Goal: Ask a question

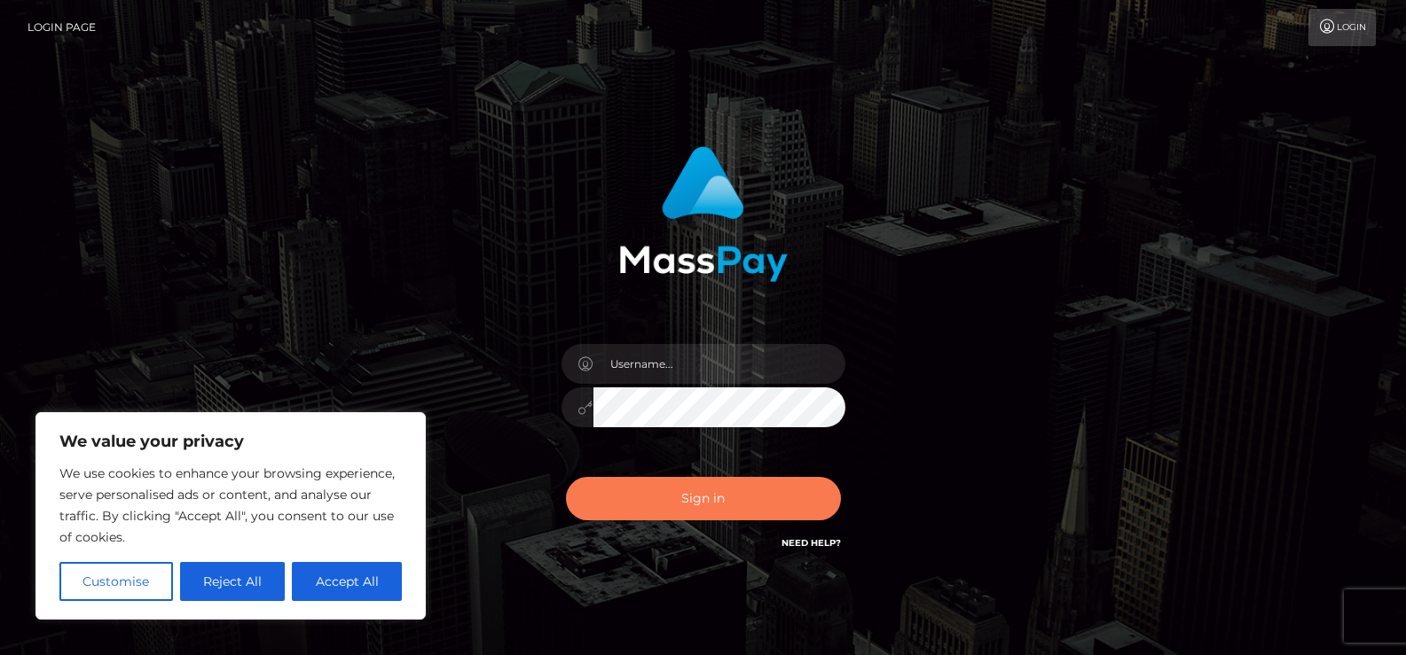
click at [703, 498] on button "Sign in" at bounding box center [703, 498] width 275 height 43
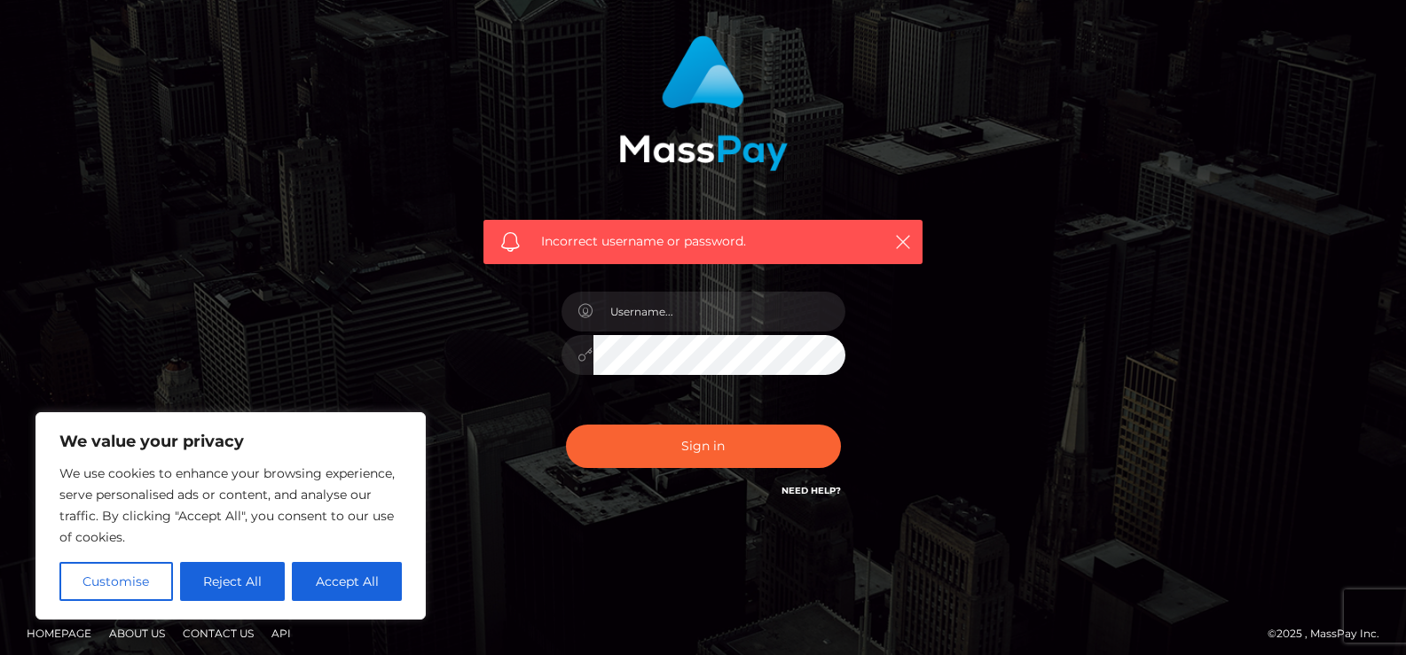
scroll to position [121, 0]
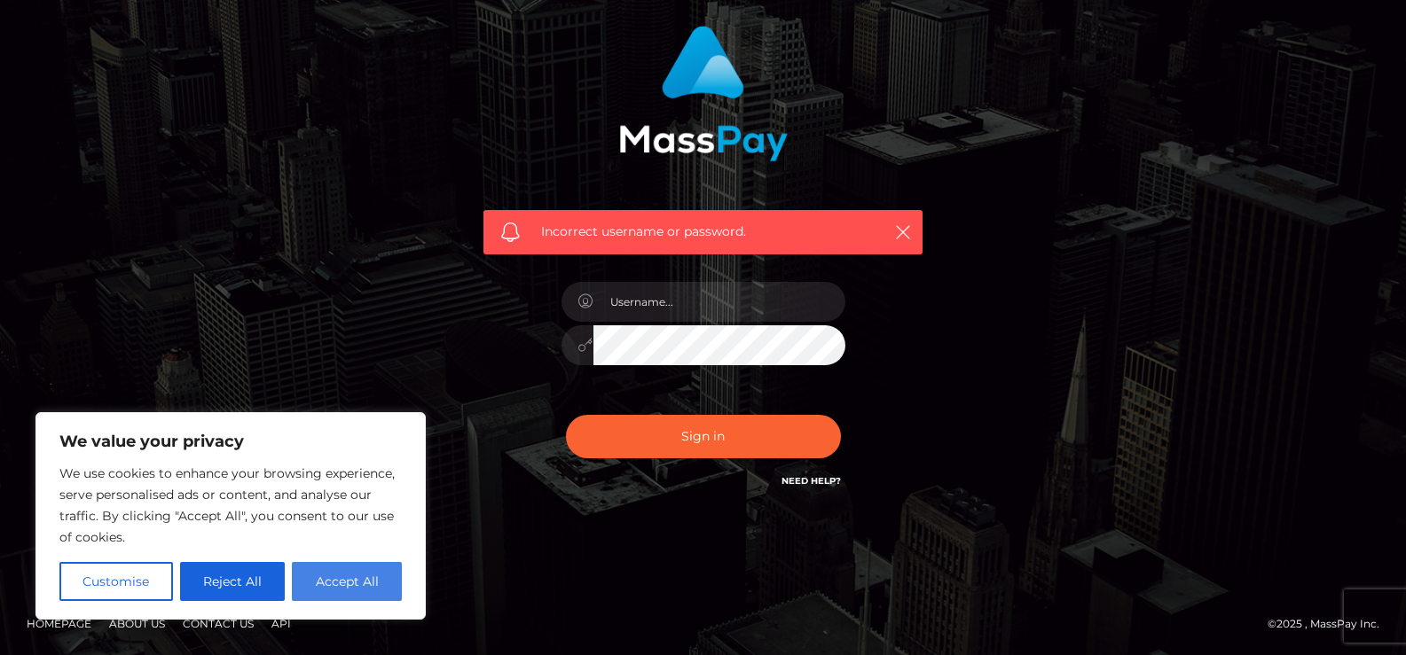
click at [373, 590] on button "Accept All" at bounding box center [347, 581] width 110 height 39
checkbox input "true"
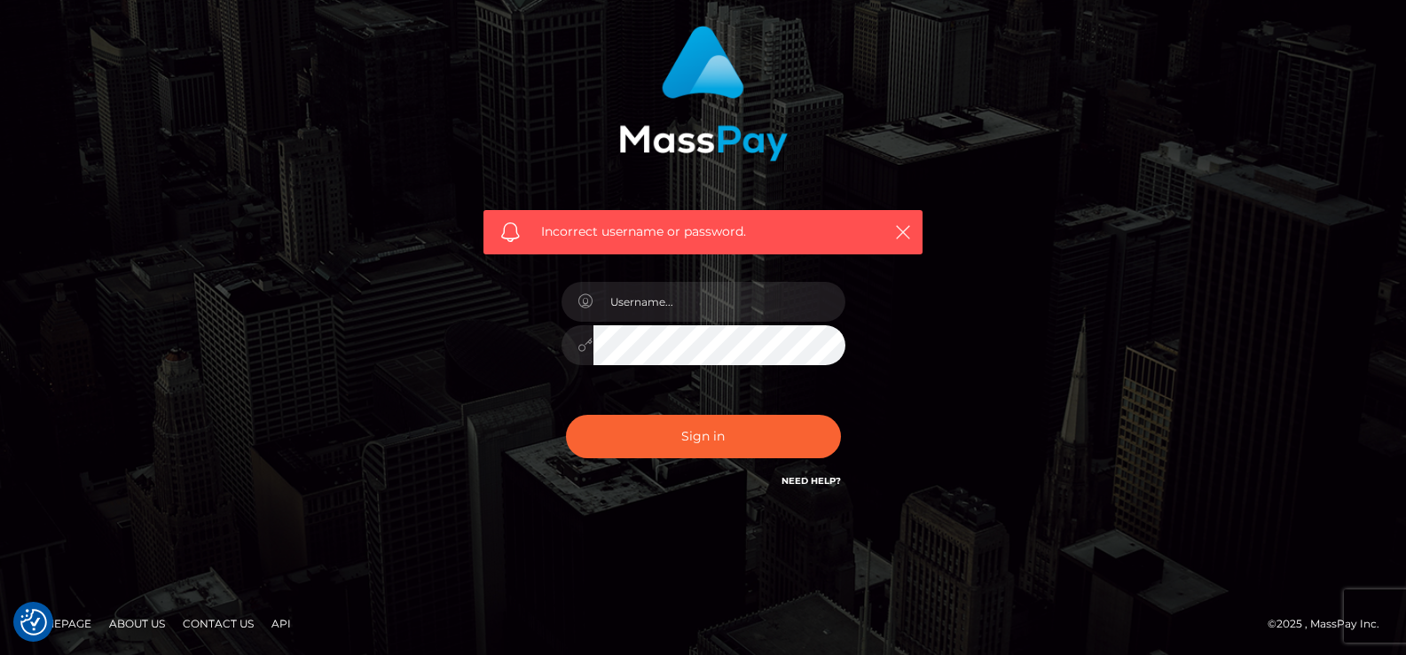
click at [806, 482] on link "Need Help?" at bounding box center [810, 481] width 59 height 12
